Goal: Information Seeking & Learning: Understand process/instructions

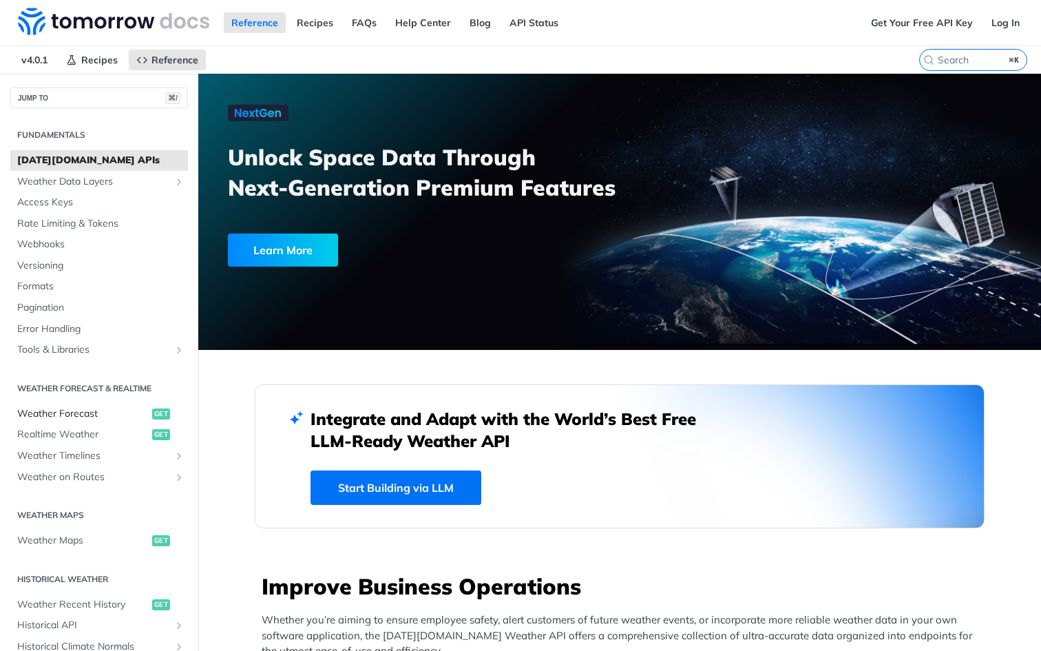
click at [81, 413] on span "Weather Forecast" at bounding box center [83, 414] width 132 height 14
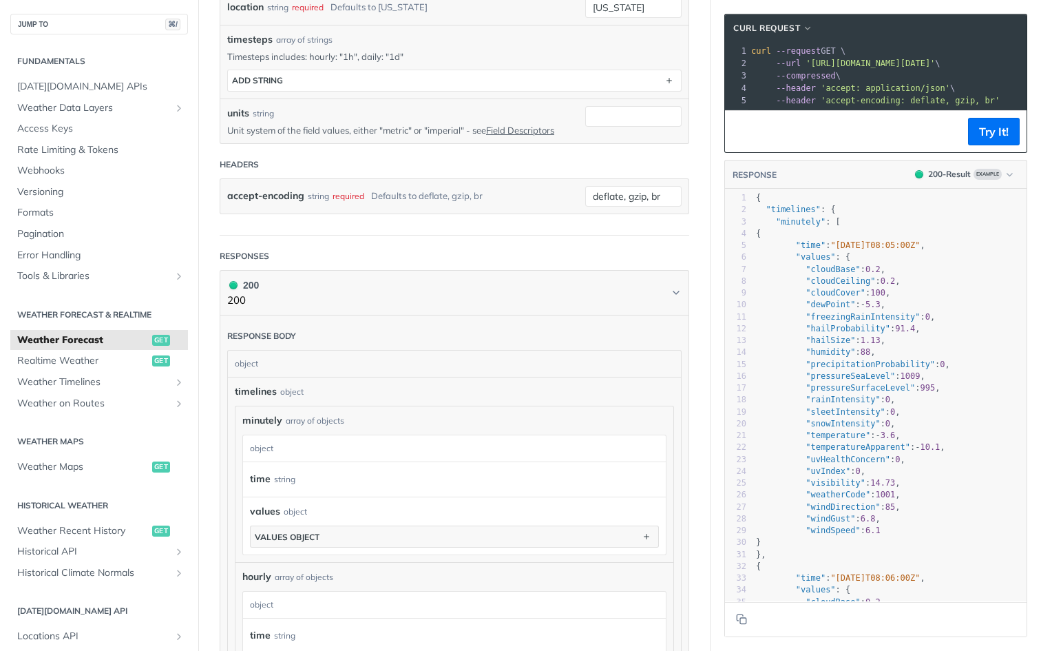
scroll to position [478, 0]
click at [97, 379] on span "Weather Timelines" at bounding box center [93, 382] width 153 height 14
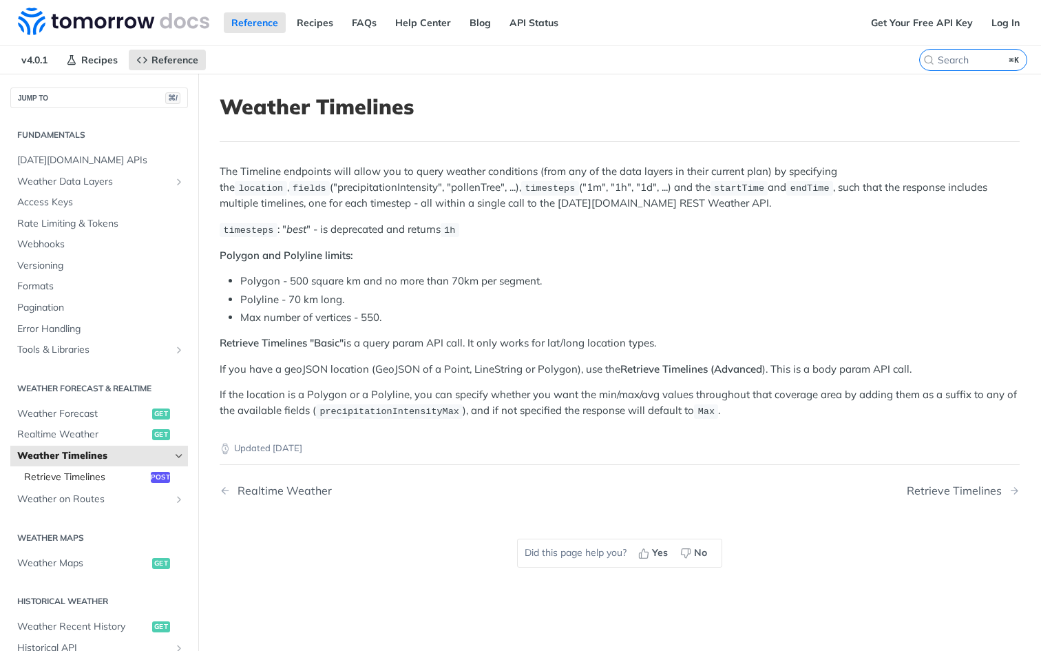
click at [109, 473] on span "Retrieve Timelines" at bounding box center [85, 477] width 123 height 14
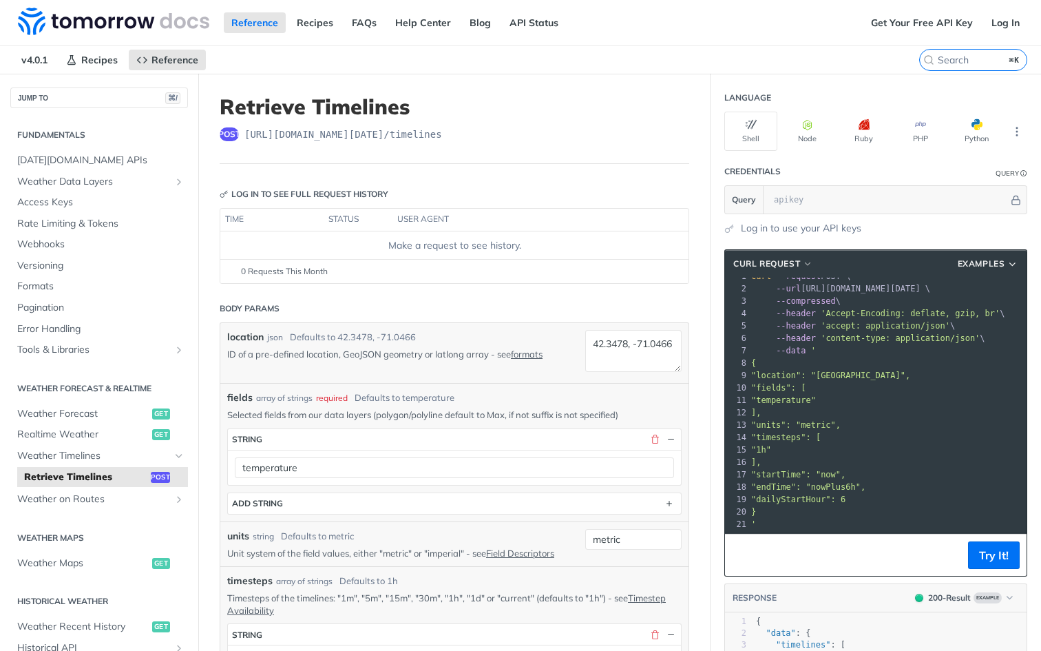
scroll to position [10, 0]
click at [781, 385] on span ""fields": [" at bounding box center [778, 388] width 54 height 10
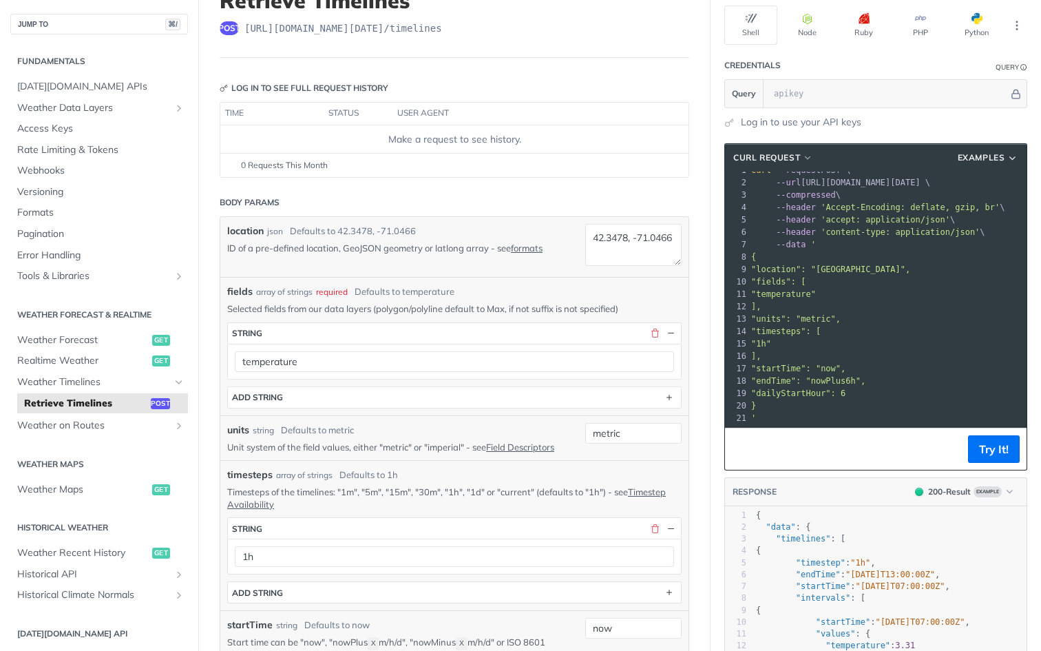
scroll to position [0, 0]
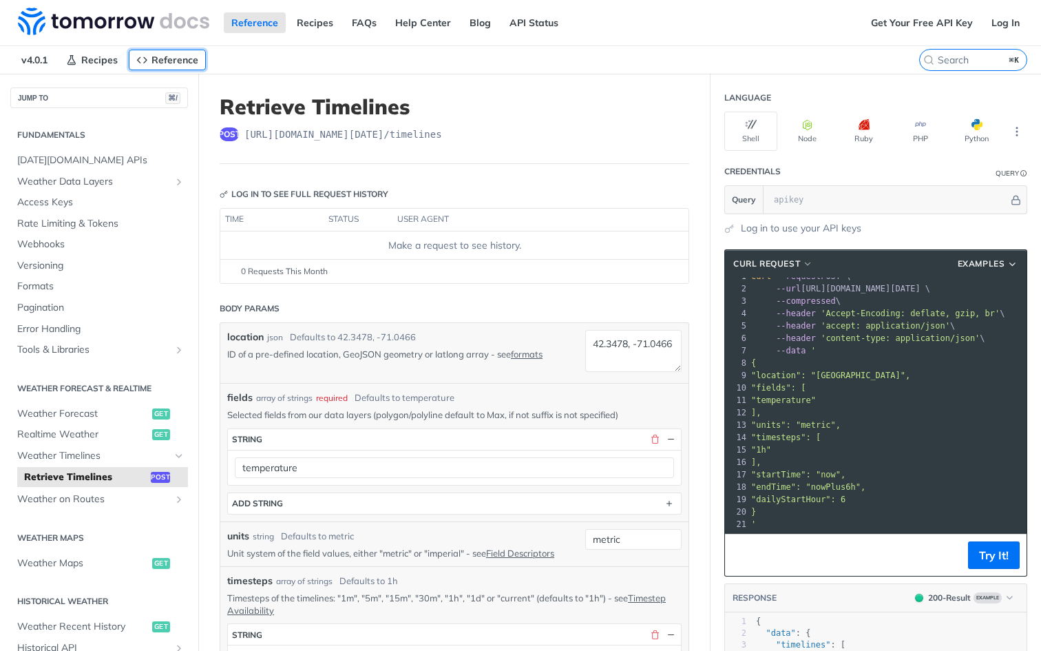
click at [187, 60] on span "Reference" at bounding box center [174, 60] width 47 height 12
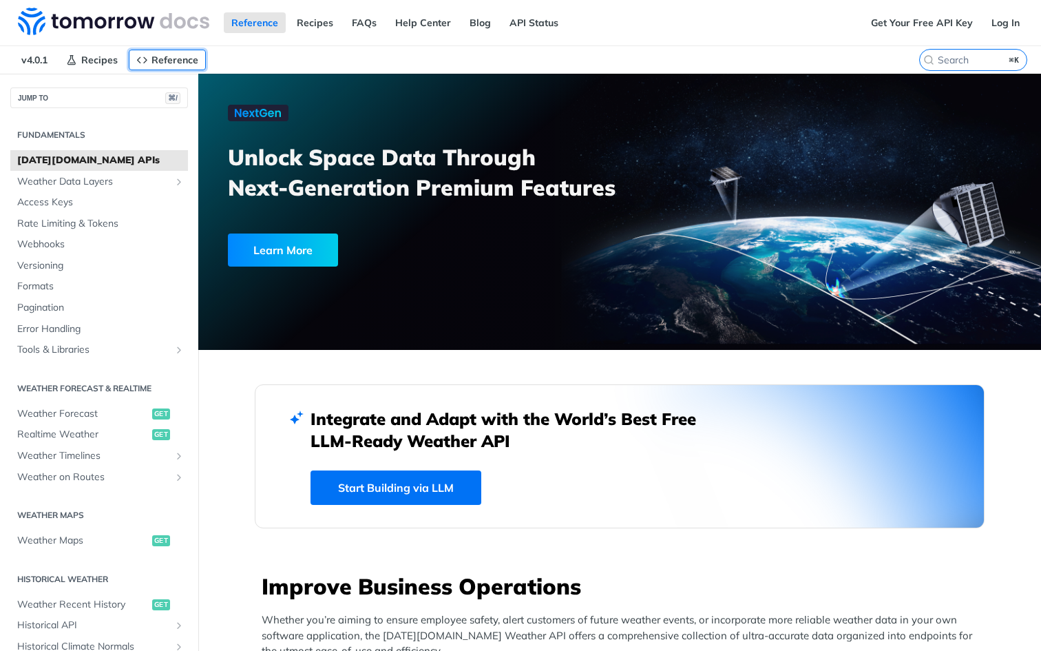
click at [187, 60] on span "Reference" at bounding box center [174, 60] width 47 height 12
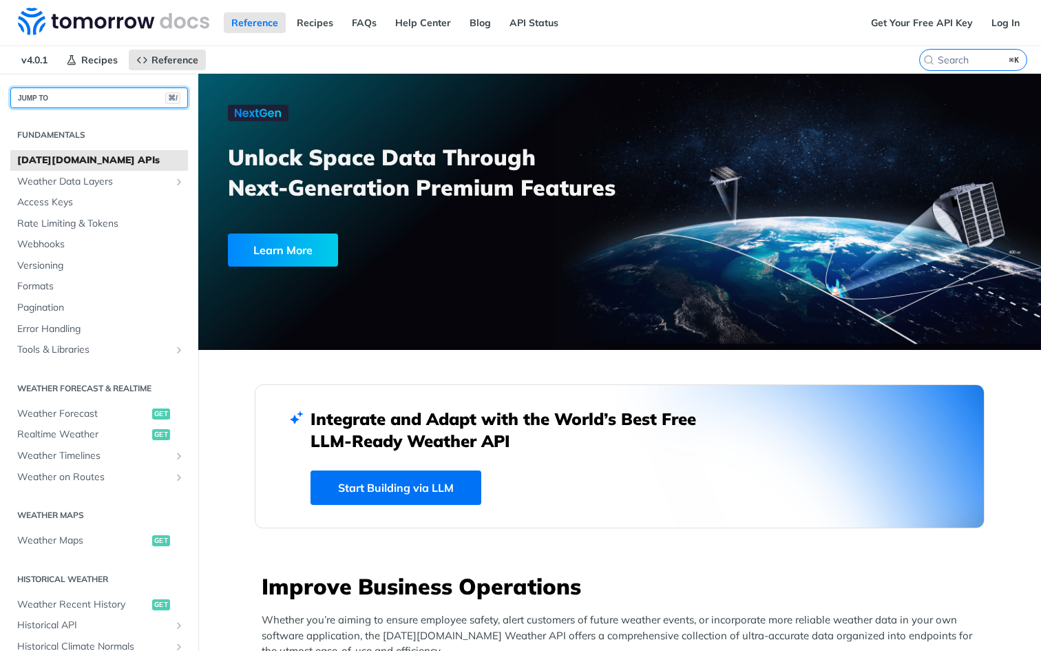
click at [65, 95] on button "JUMP TO ⌘/" at bounding box center [99, 97] width 178 height 21
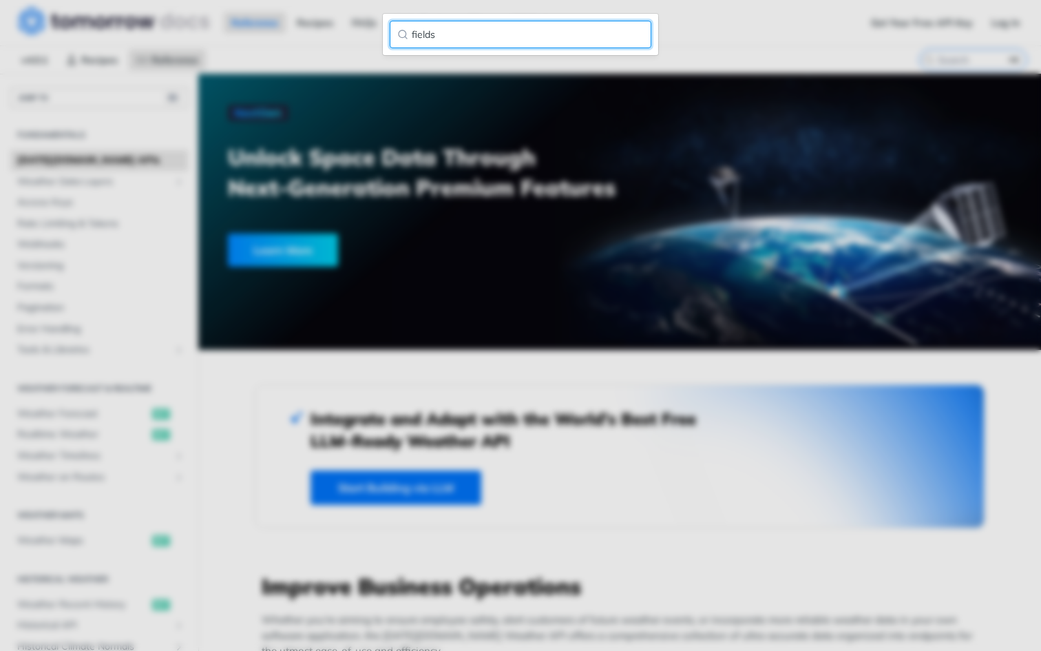
type input "fields"
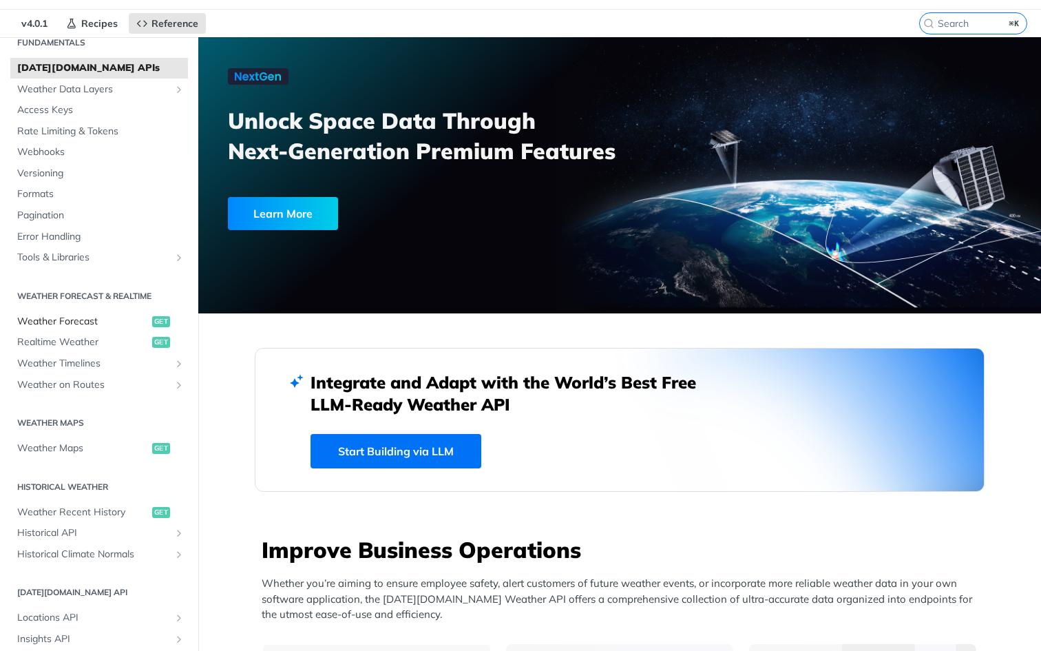
scroll to position [59, 0]
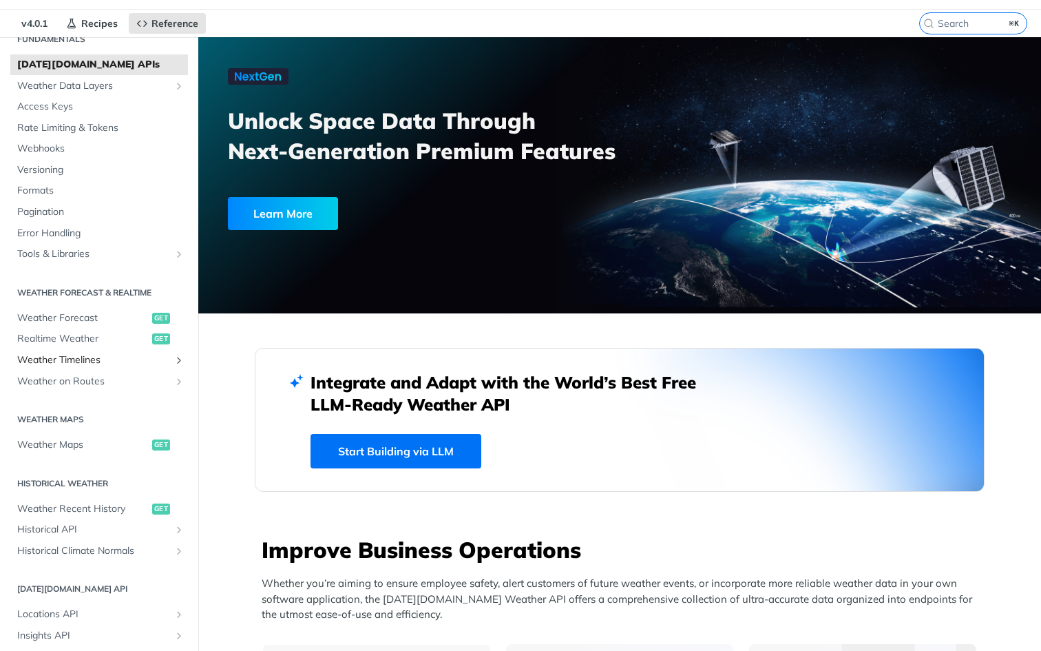
click at [107, 359] on span "Weather Timelines" at bounding box center [93, 360] width 153 height 14
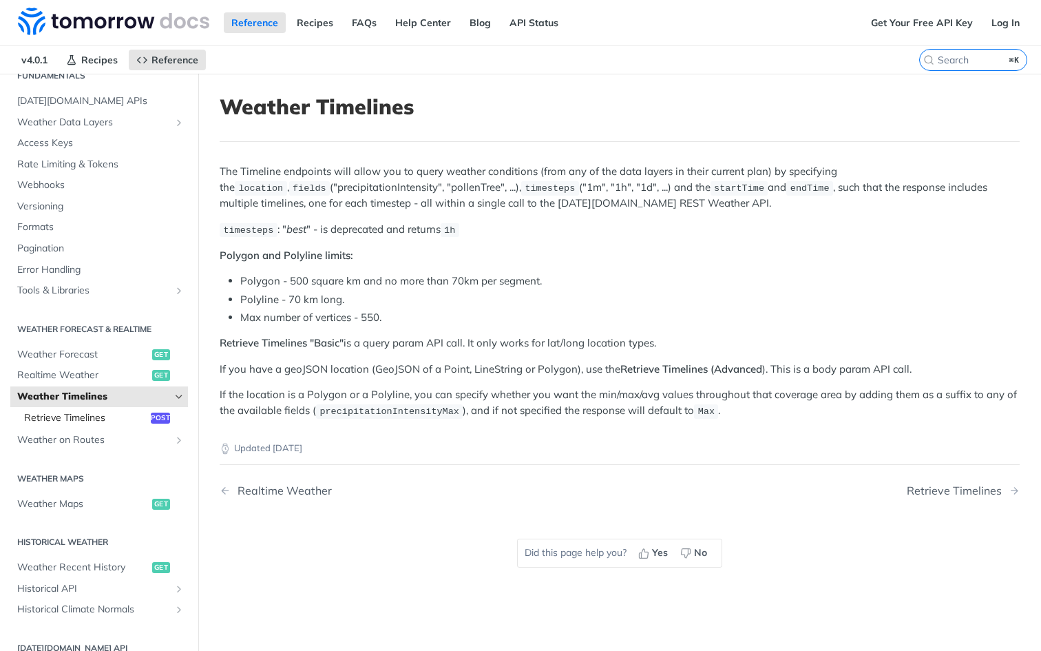
click at [116, 415] on span "Retrieve Timelines" at bounding box center [85, 418] width 123 height 14
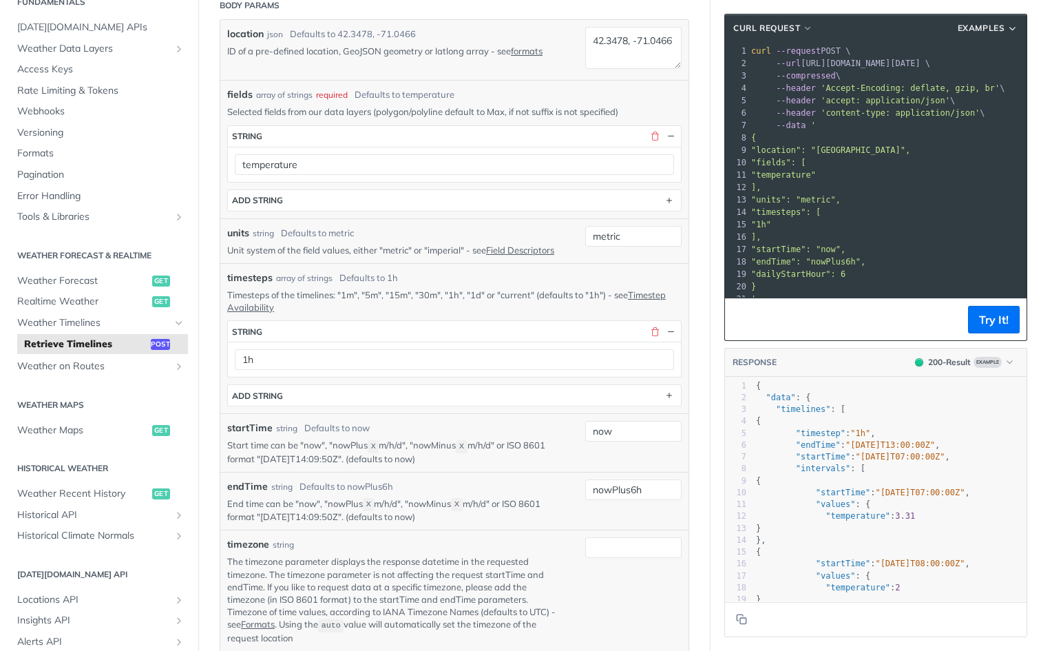
scroll to position [304, 0]
